Goal: Transaction & Acquisition: Book appointment/travel/reservation

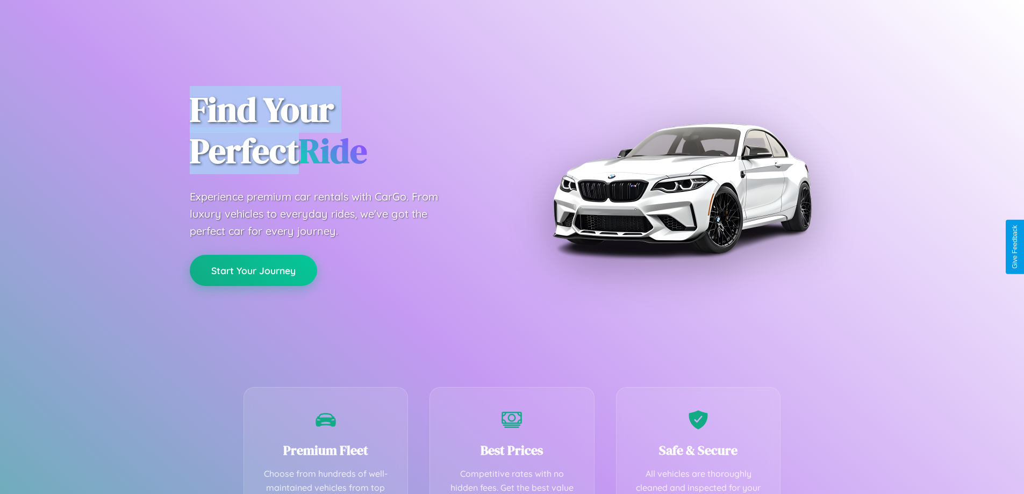
click at [253, 270] on button "Start Your Journey" at bounding box center [253, 270] width 127 height 31
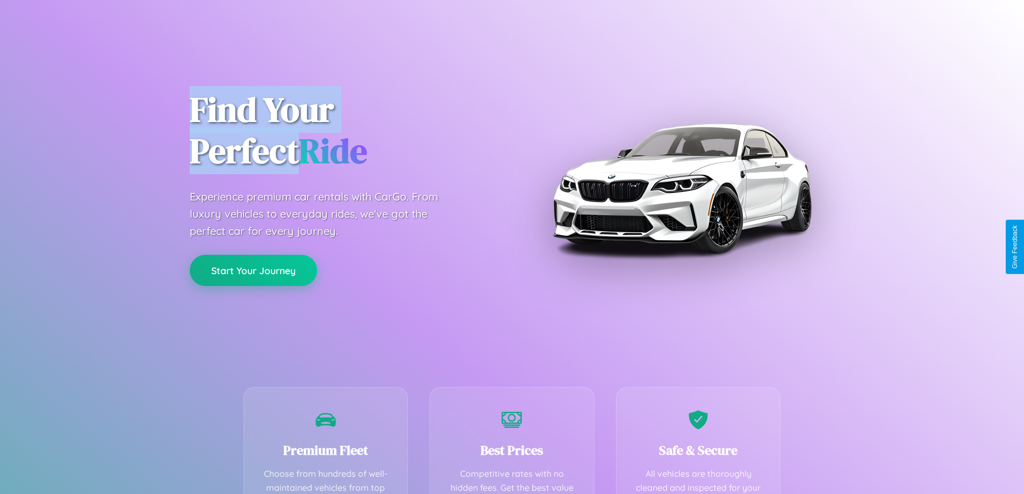
click at [253, 270] on button "Start Your Journey" at bounding box center [253, 270] width 127 height 31
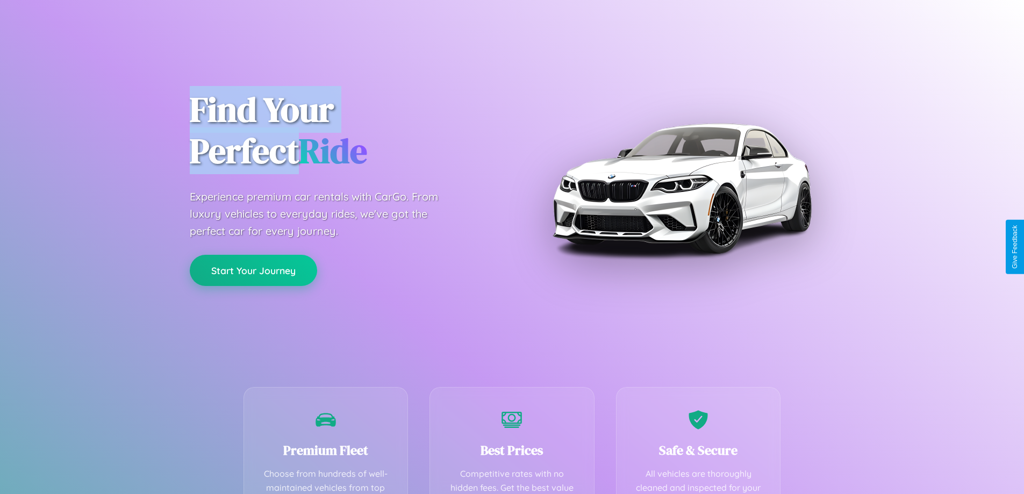
click at [253, 270] on button "Start Your Journey" at bounding box center [253, 270] width 127 height 31
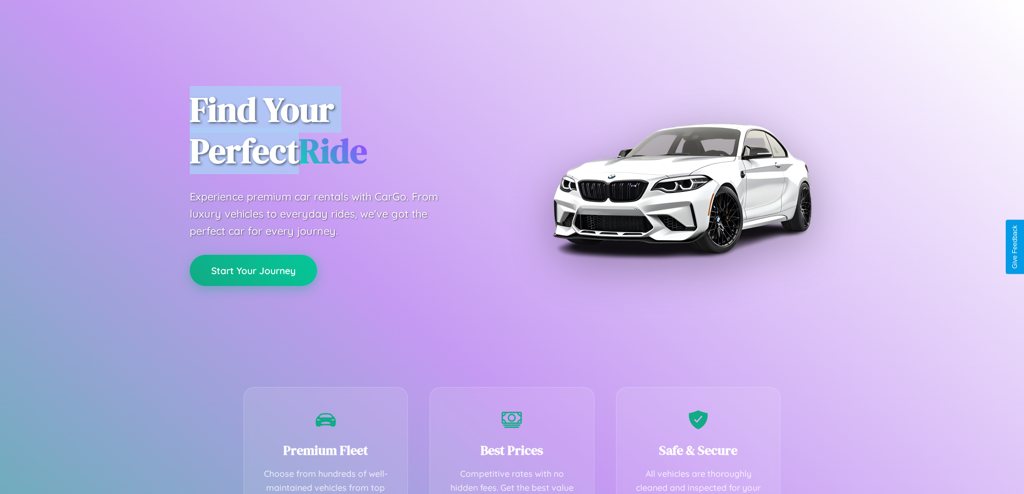
click at [253, 270] on button "Start Your Journey" at bounding box center [253, 270] width 127 height 31
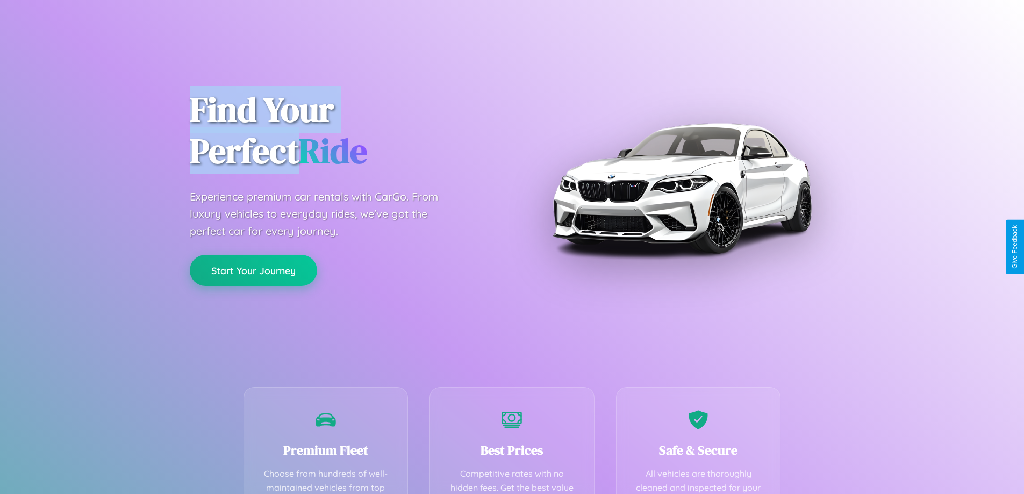
click at [253, 270] on button "Start Your Journey" at bounding box center [253, 270] width 127 height 31
